Goal: Information Seeking & Learning: Learn about a topic

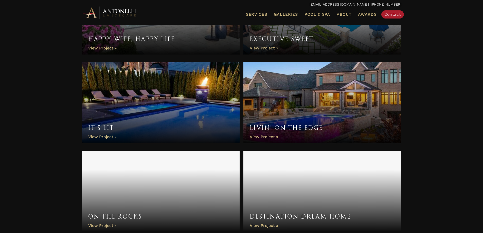
scroll to position [785, 0]
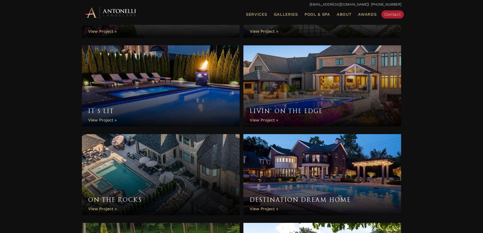
click at [98, 120] on link "It’s Lit" at bounding box center [161, 85] width 158 height 81
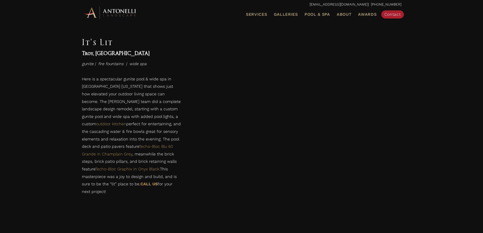
scroll to position [723, 0]
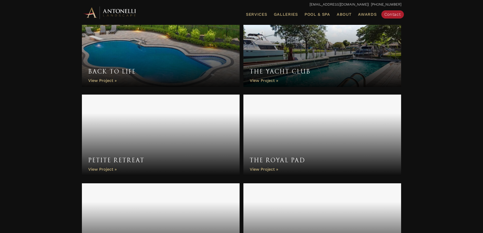
scroll to position [1106, 0]
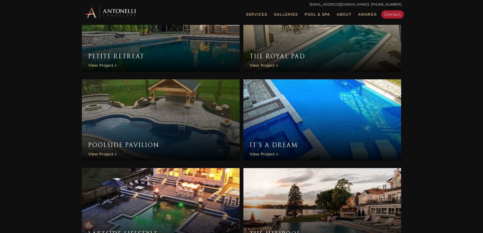
click at [271, 151] on link "It’s a Dream" at bounding box center [322, 119] width 158 height 81
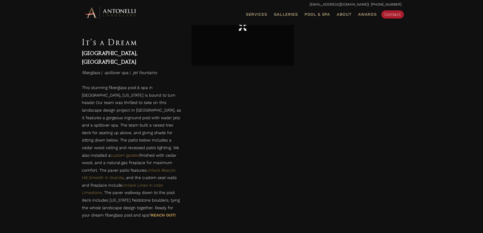
scroll to position [507, 0]
